Goal: Task Accomplishment & Management: Use online tool/utility

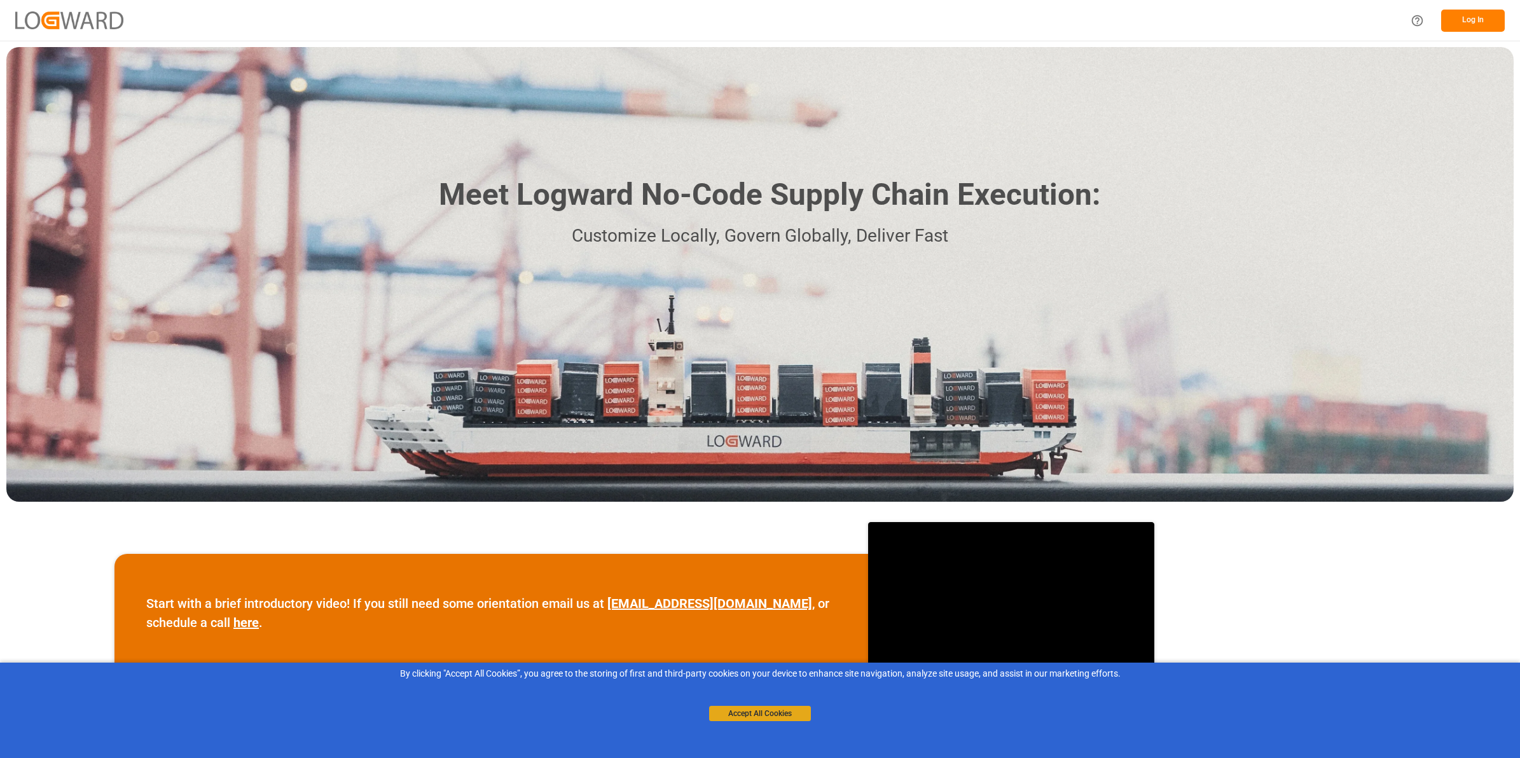
click at [786, 710] on button "Accept All Cookies" at bounding box center [760, 713] width 102 height 15
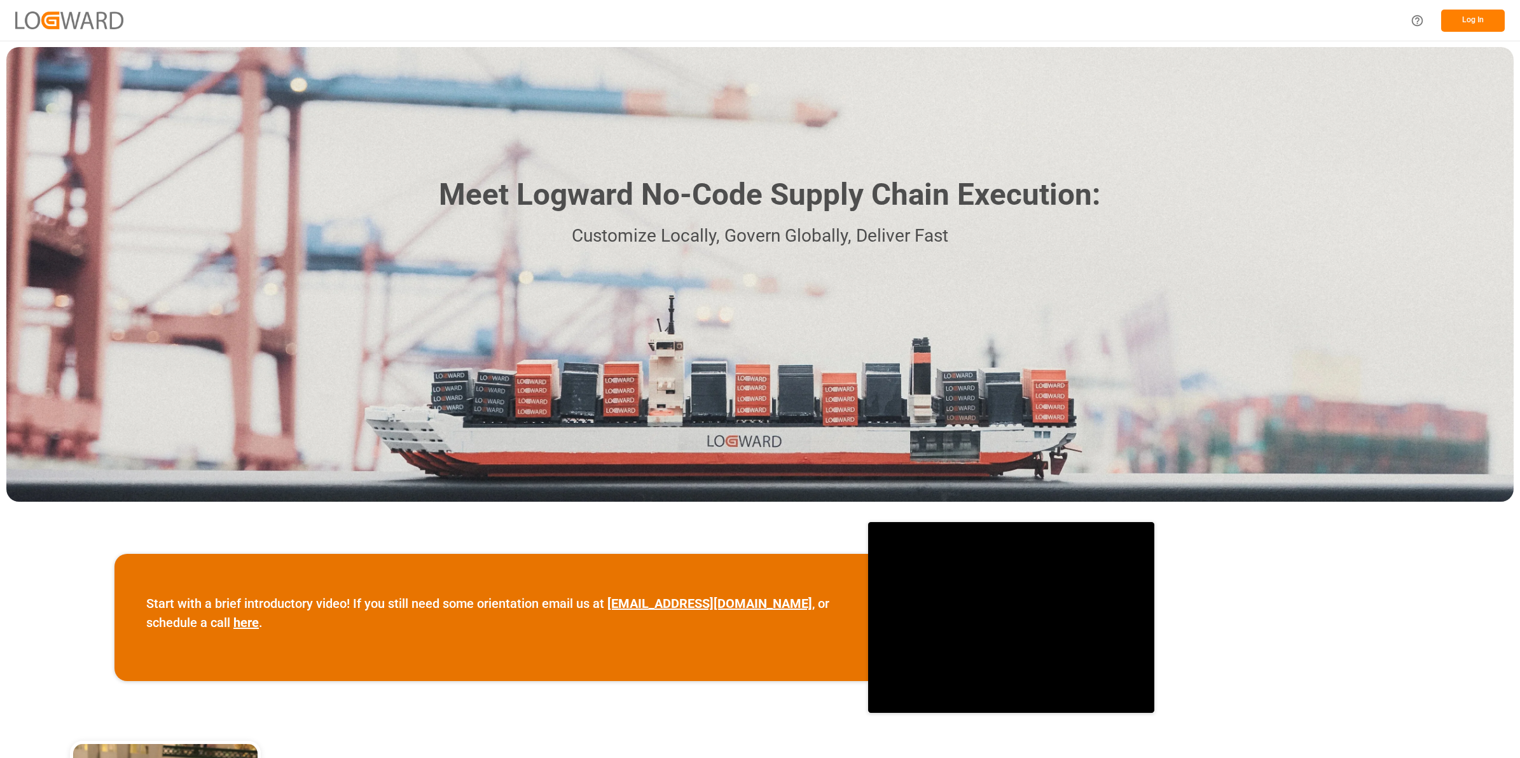
click at [1483, 25] on button "Log In" at bounding box center [1473, 21] width 64 height 22
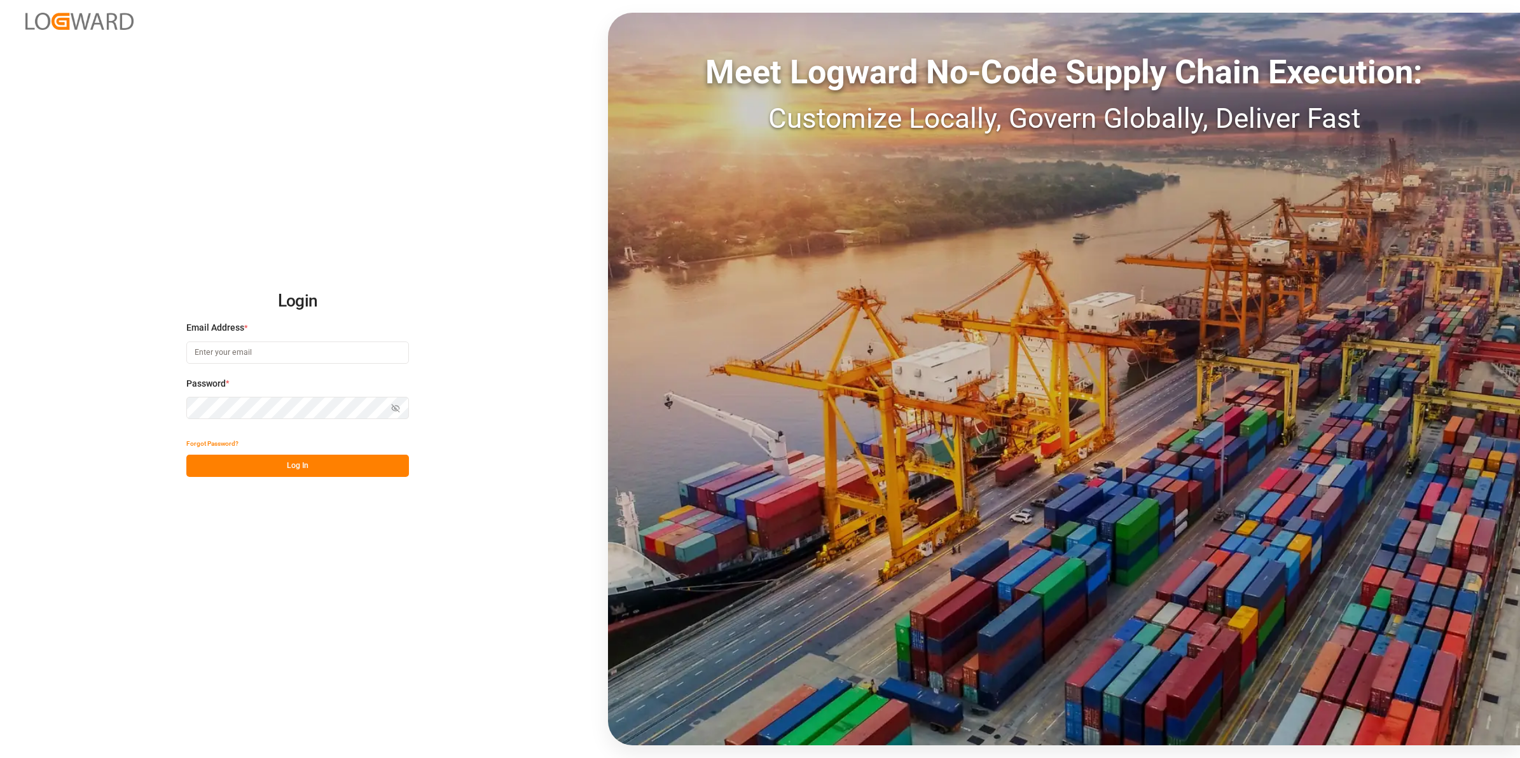
click at [248, 358] on input at bounding box center [297, 353] width 223 height 22
click at [290, 348] on input at bounding box center [297, 353] width 223 height 22
paste input "[PERSON_NAME][EMAIL_ADDRESS][DOMAIN_NAME]"
type input "[PERSON_NAME][EMAIL_ADDRESS][DOMAIN_NAME]"
click at [305, 475] on button "Log In" at bounding box center [297, 466] width 223 height 22
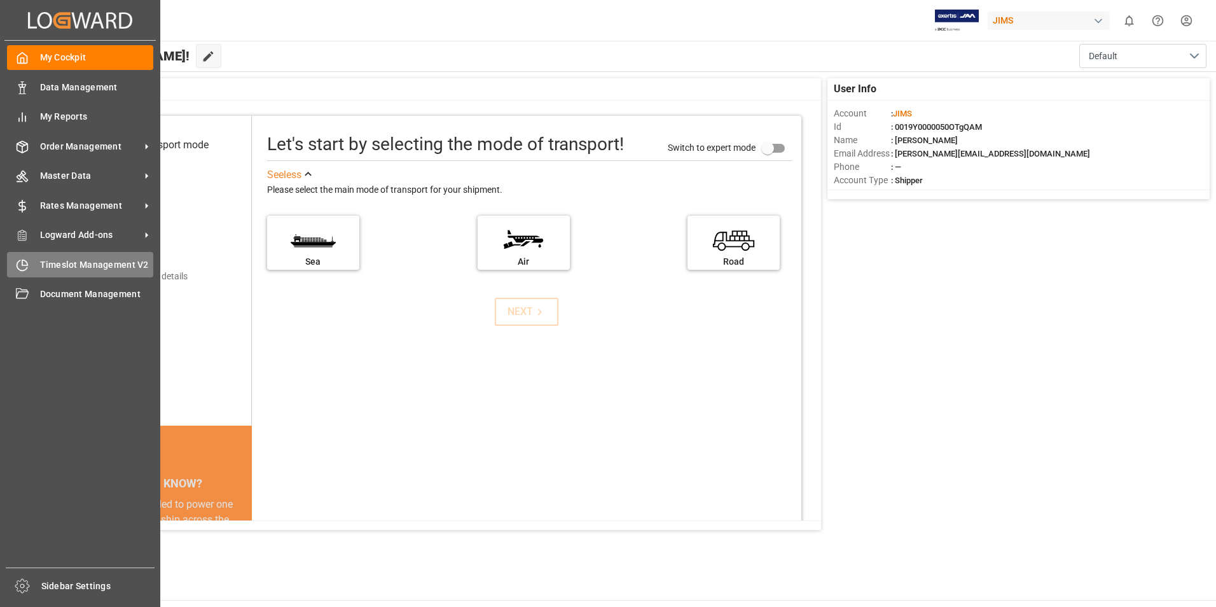
click at [113, 261] on span "Timeslot Management V2" at bounding box center [97, 264] width 114 height 13
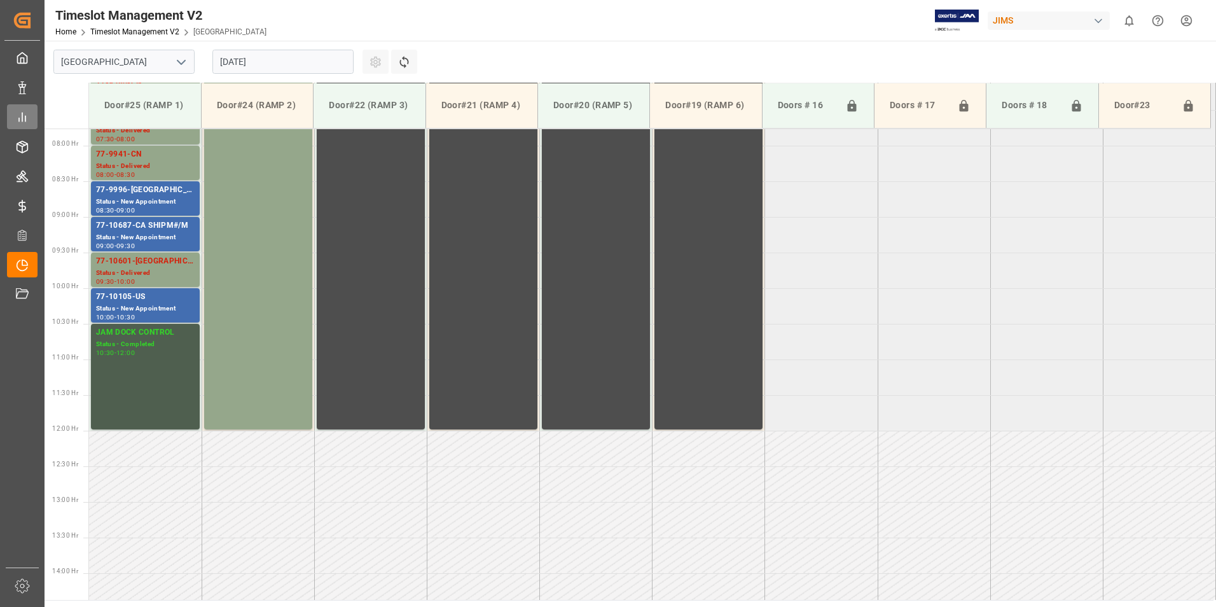
scroll to position [562, 0]
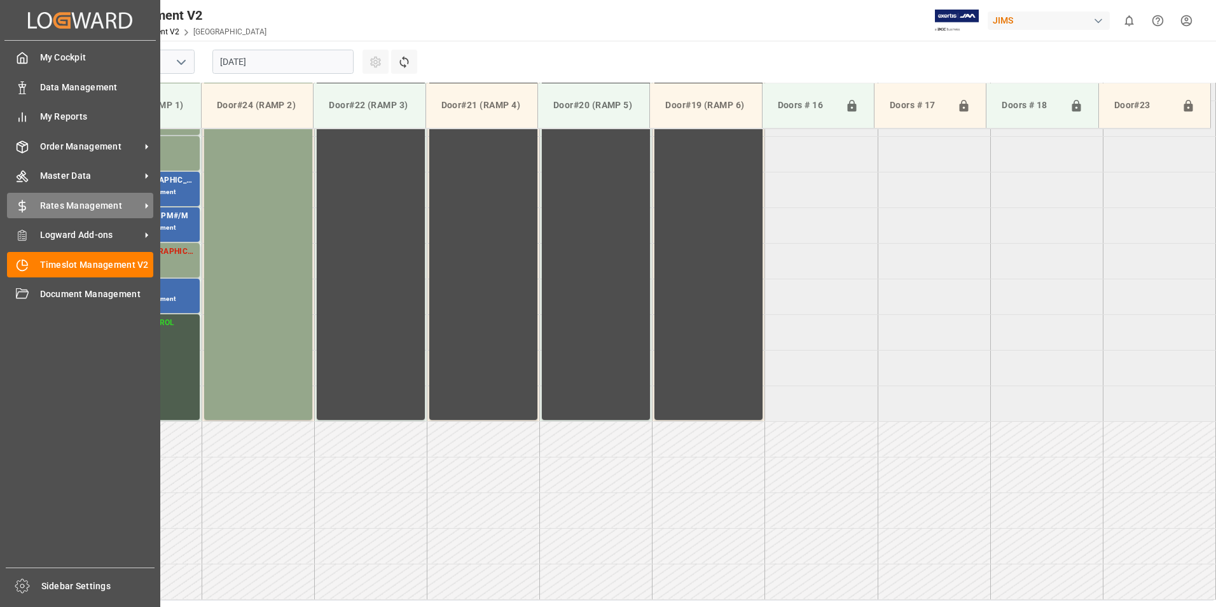
click at [85, 211] on span "Rates Management" at bounding box center [90, 205] width 100 height 13
